Goal: Task Accomplishment & Management: Use online tool/utility

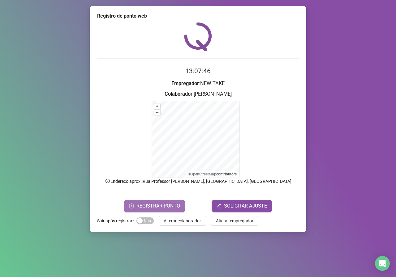
drag, startPoint x: 0, startPoint y: 0, endPoint x: 166, endPoint y: 200, distance: 259.6
click at [166, 200] on button "REGISTRAR PONTO" at bounding box center [154, 206] width 61 height 12
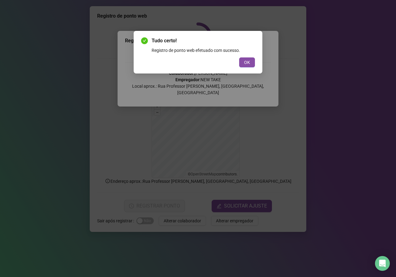
click at [249, 63] on span "OK" at bounding box center [247, 62] width 6 height 7
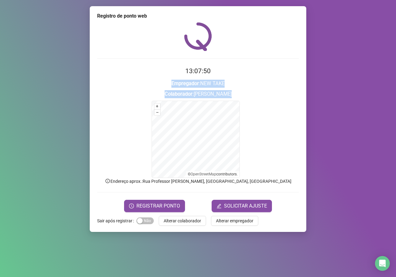
drag, startPoint x: 252, startPoint y: 63, endPoint x: 282, endPoint y: 114, distance: 59.0
click at [282, 114] on div "13:07:50 Empregador : NEW TAKE Colaborador : [PERSON_NAME] + – ⇧ › © OpenStreet…" at bounding box center [197, 117] width 201 height 190
click at [163, 203] on span "REGISTRAR PONTO" at bounding box center [158, 205] width 44 height 7
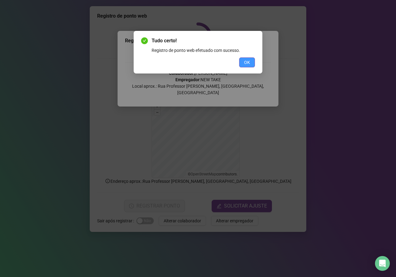
click at [250, 59] on button "OK" at bounding box center [247, 62] width 16 height 10
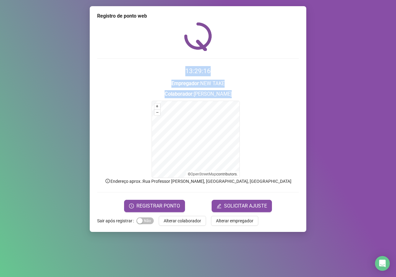
click at [353, 102] on div "Registro de ponto web 13:29:16 Empregador : NEW TAKE Colaborador : [PERSON_NAME…" at bounding box center [198, 138] width 396 height 277
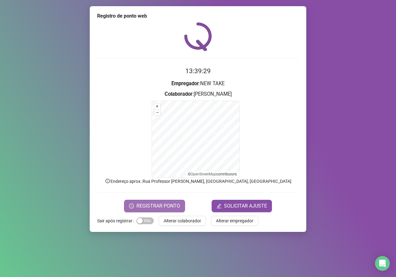
click at [158, 206] on span "REGISTRAR PONTO" at bounding box center [158, 205] width 44 height 7
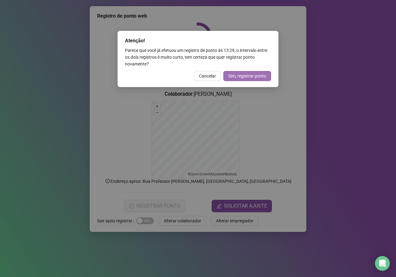
click at [244, 75] on span "Sim, registrar ponto" at bounding box center [247, 76] width 38 height 7
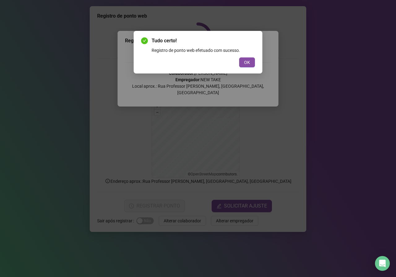
drag, startPoint x: 247, startPoint y: 64, endPoint x: 214, endPoint y: 52, distance: 34.9
click at [247, 63] on span "OK" at bounding box center [247, 62] width 6 height 7
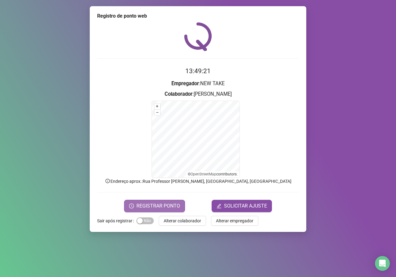
drag, startPoint x: 150, startPoint y: 204, endPoint x: 172, endPoint y: 183, distance: 30.2
click at [151, 204] on span "REGISTRAR PONTO" at bounding box center [158, 205] width 44 height 7
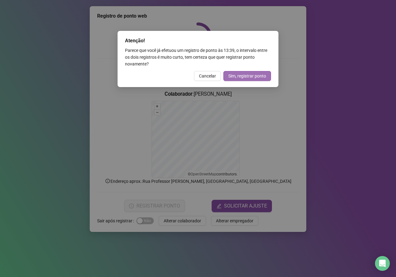
click at [247, 75] on span "Sim, registrar ponto" at bounding box center [247, 76] width 38 height 7
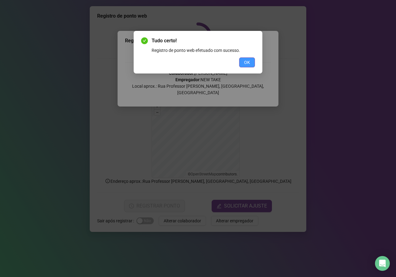
click at [244, 64] on span "OK" at bounding box center [247, 62] width 6 height 7
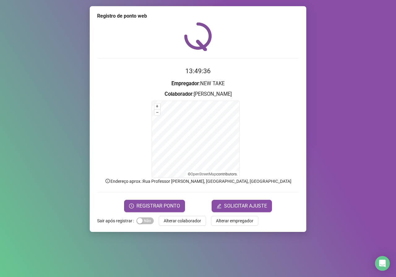
click at [17, 190] on div "Registro de ponto web 13:49:36 Empregador : NEW TAKE Colaborador : [PERSON_NAME…" at bounding box center [198, 138] width 396 height 277
